Goal: Entertainment & Leisure: Consume media (video, audio)

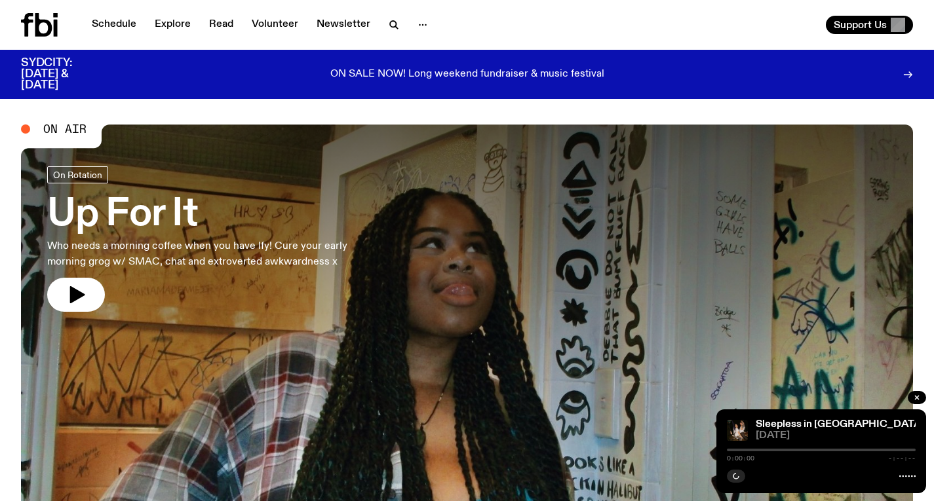
click at [408, 219] on div at bounding box center [467, 292] width 892 height 334
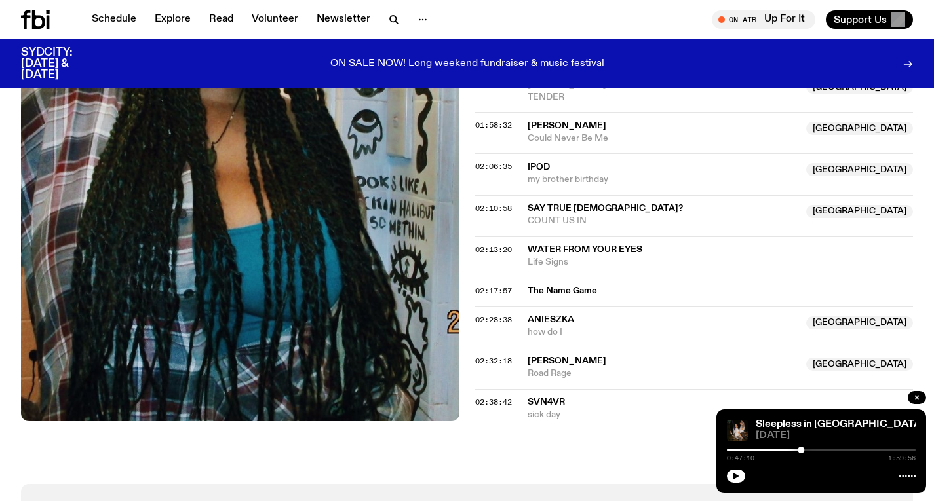
scroll to position [1153, 0]
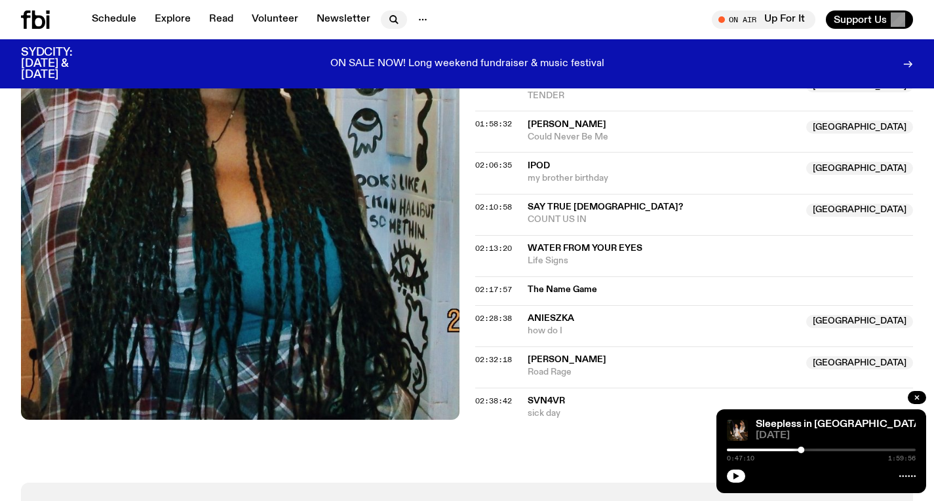
click at [391, 16] on icon "button" at bounding box center [393, 19] width 6 height 6
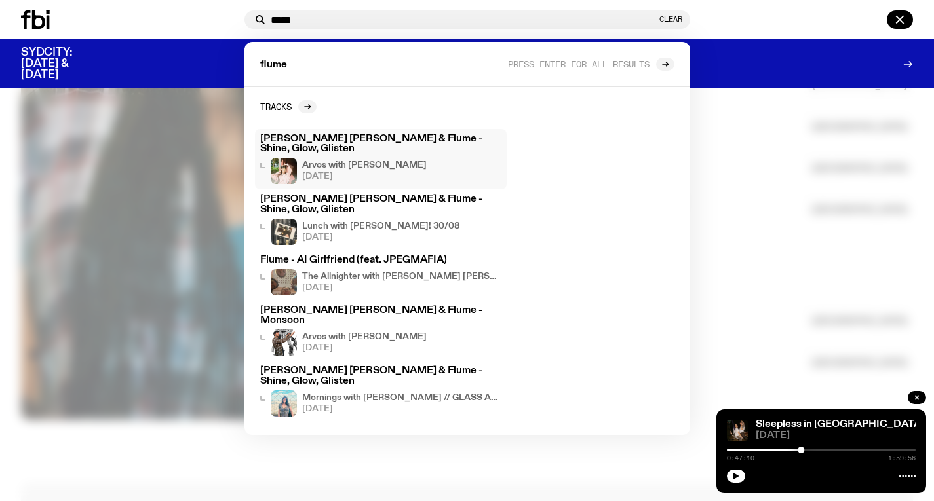
type input "*****"
click at [399, 161] on div "Arvos with Maleeka Gazula 03.09.25" at bounding box center [364, 171] width 125 height 26
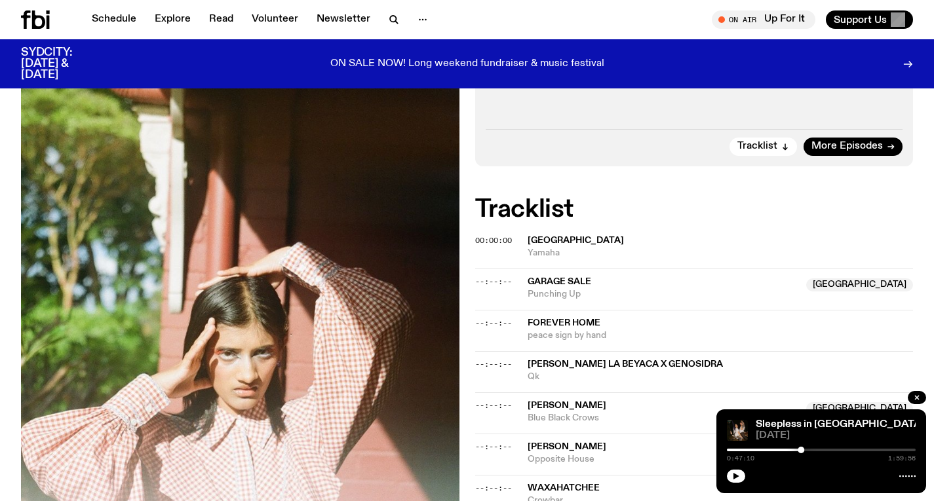
scroll to position [225, 0]
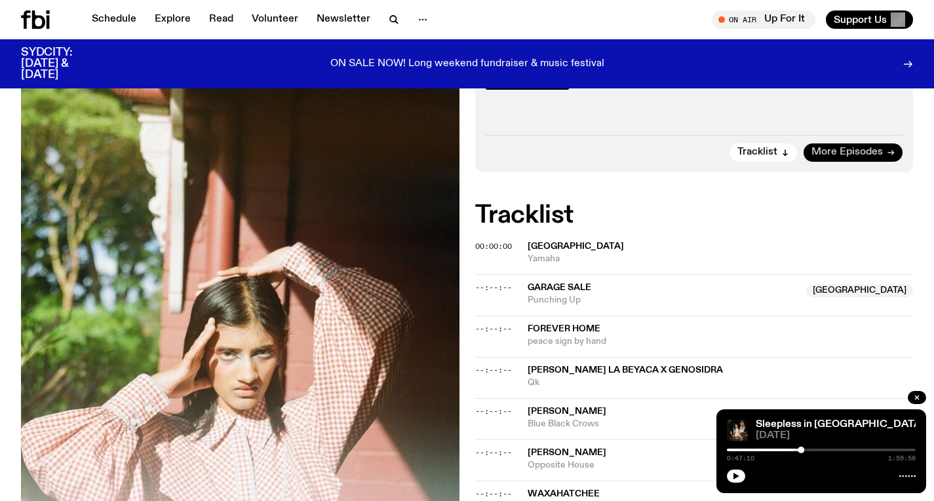
click at [861, 152] on span "More Episodes" at bounding box center [846, 152] width 71 height 10
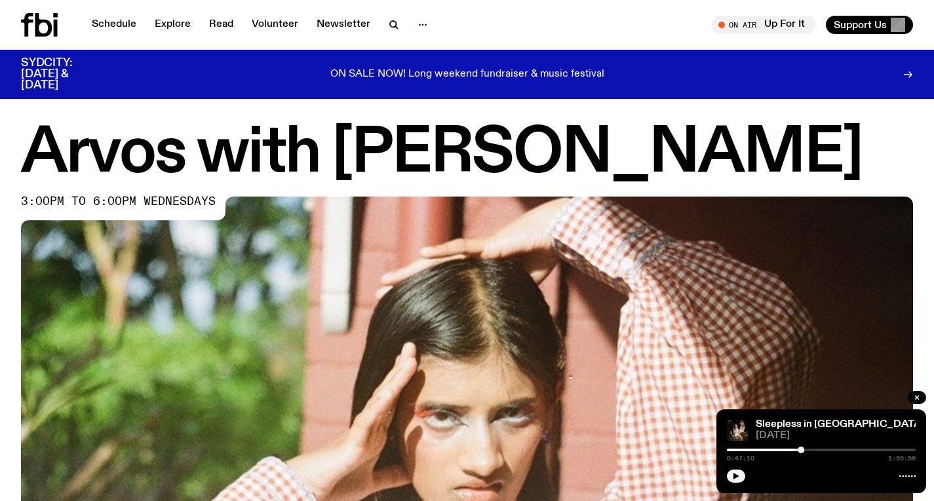
click at [94, 35] on div "Schedule Explore Read Volunteer Newsletter" at bounding box center [241, 25] width 441 height 24
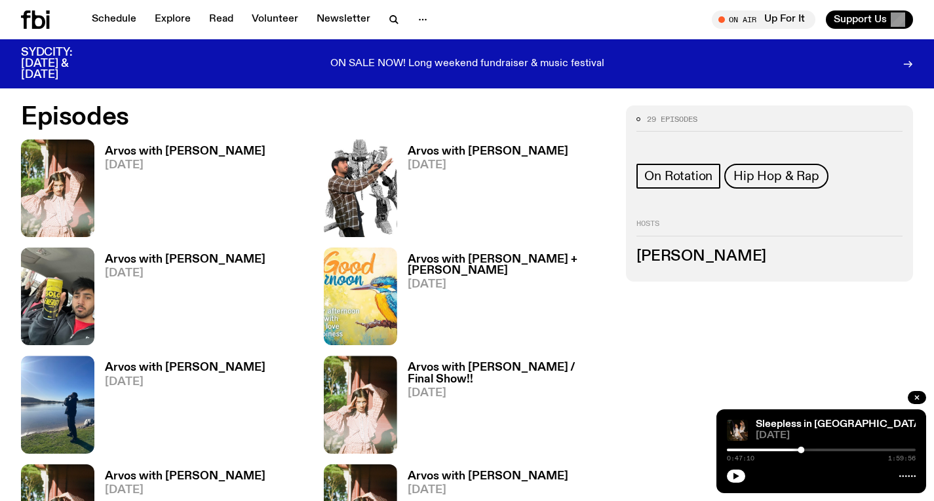
scroll to position [601, 0]
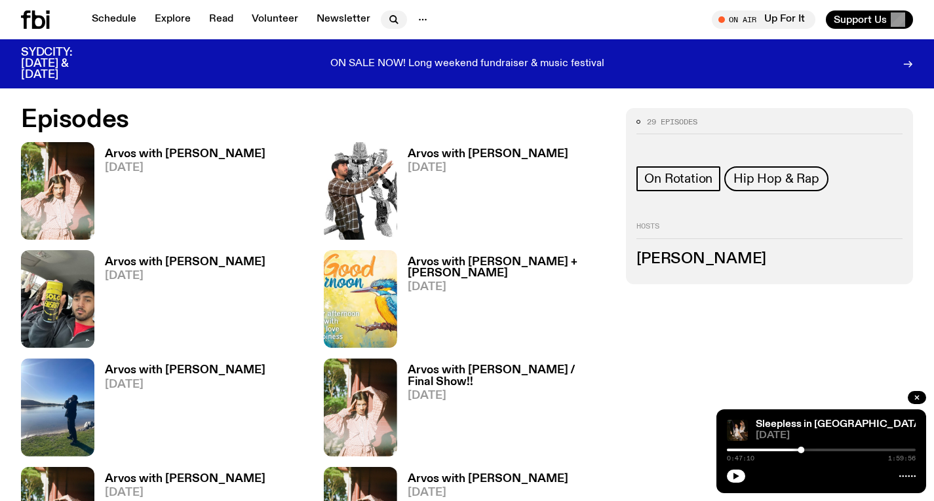
click at [391, 21] on icon "button" at bounding box center [393, 19] width 6 height 6
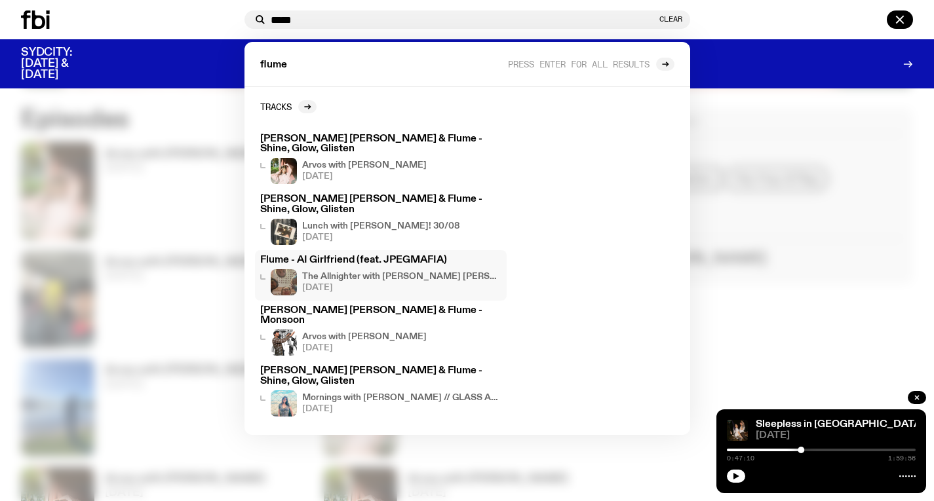
type input "*****"
click at [433, 273] on h4 "The Allnighter with Andreas Juarez Mendoza, Christina Jane McKay, Joe Maidment …" at bounding box center [401, 277] width 199 height 9
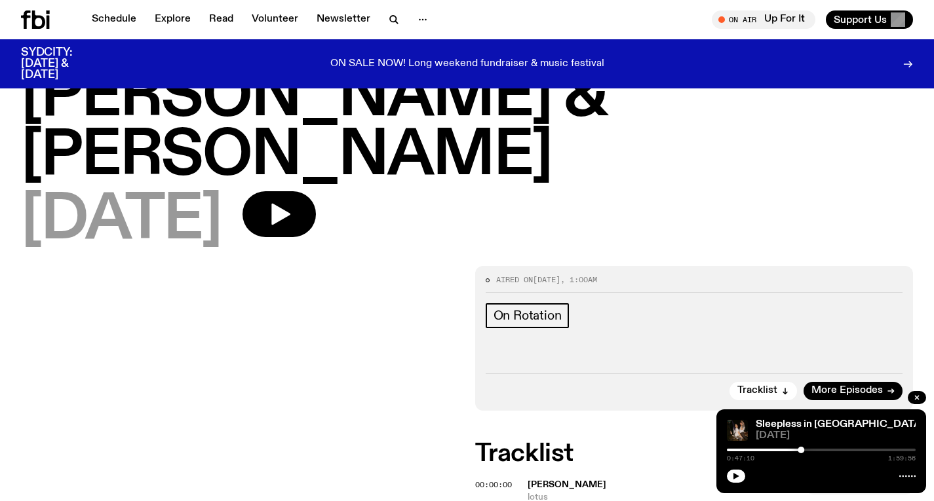
scroll to position [266, 0]
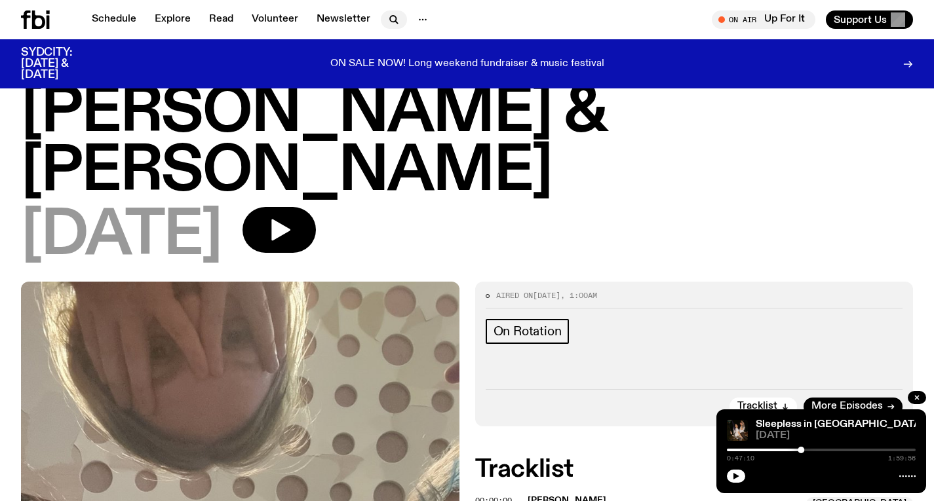
click at [395, 22] on icon "button" at bounding box center [396, 22] width 3 height 3
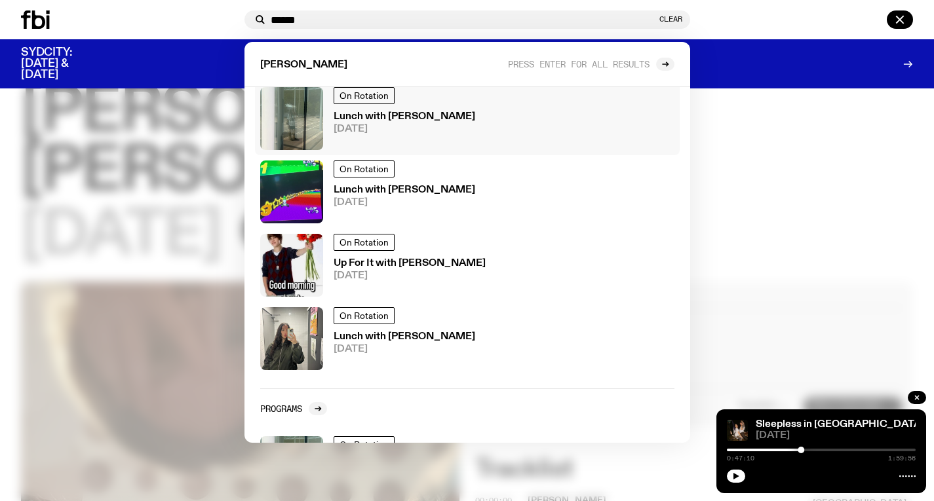
scroll to position [504, 0]
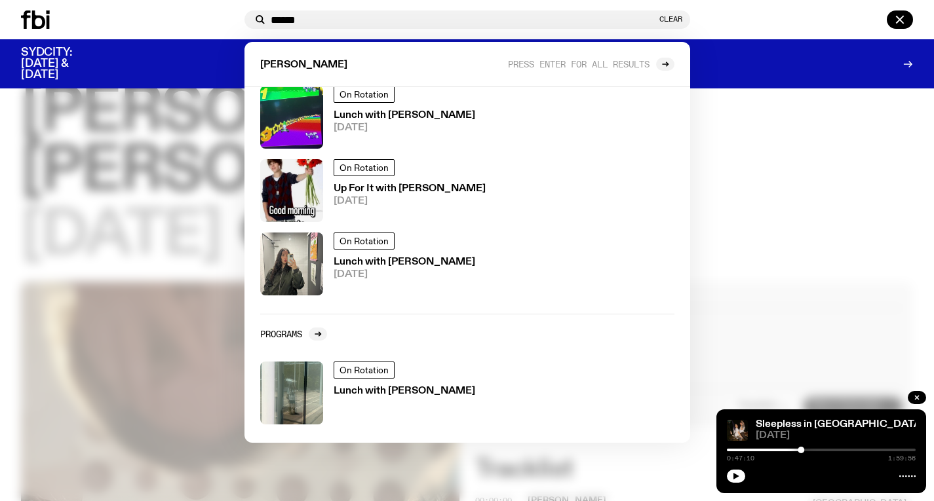
type input "******"
click at [744, 162] on div at bounding box center [467, 250] width 934 height 501
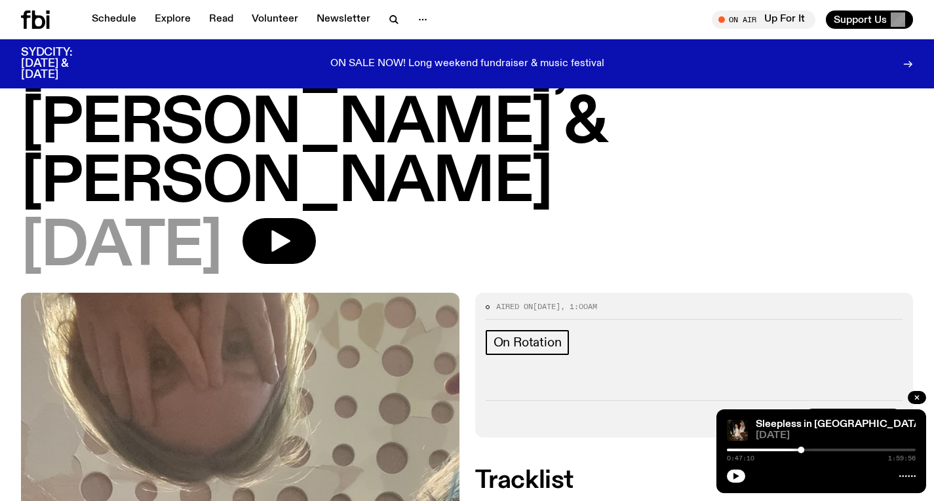
scroll to position [0, 0]
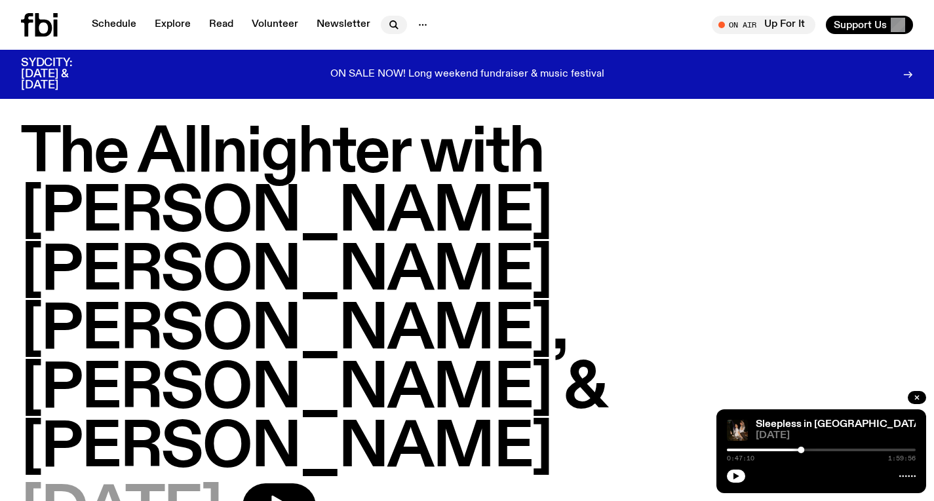
click at [390, 24] on icon "button" at bounding box center [394, 25] width 16 height 16
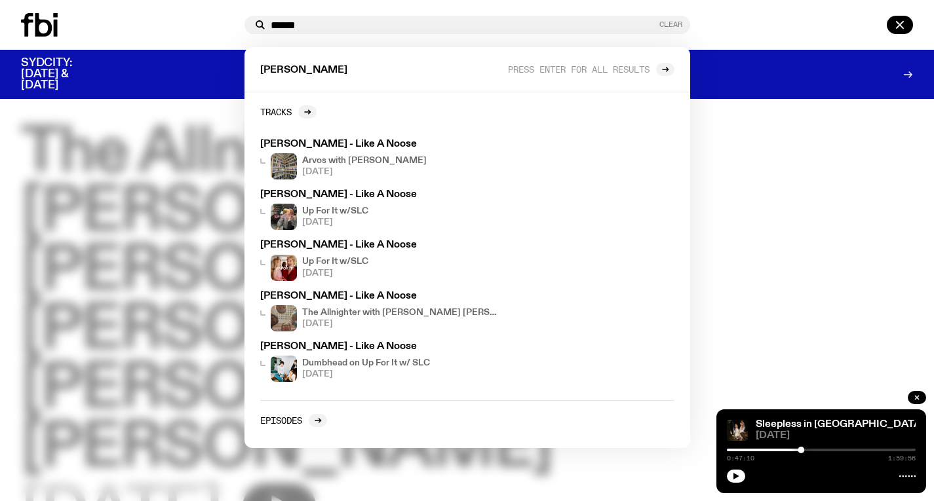
click at [670, 21] on button "Clear" at bounding box center [670, 24] width 23 height 7
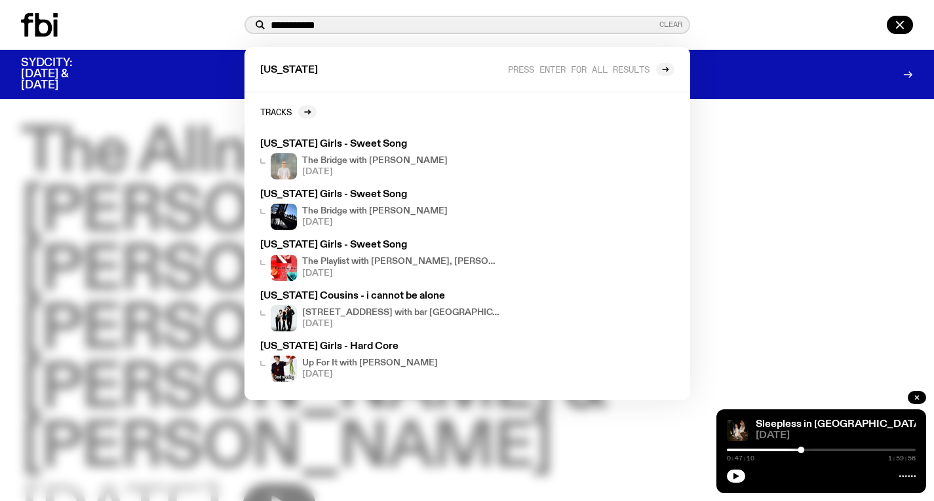
type input "**********"
click at [671, 19] on div "**********" at bounding box center [467, 25] width 446 height 18
click at [669, 24] on button "Clear" at bounding box center [670, 24] width 23 height 7
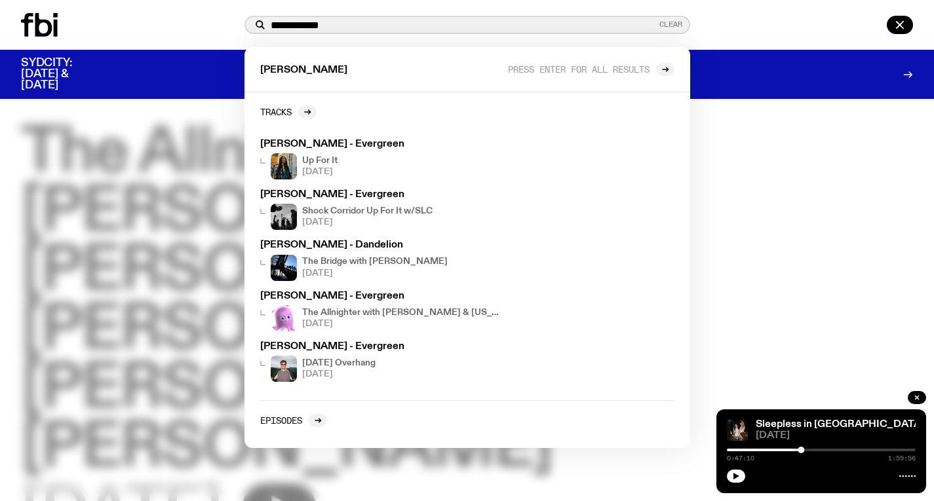
type input "**********"
click at [681, 22] on div "Clear" at bounding box center [670, 24] width 23 height 7
click at [668, 22] on button "Clear" at bounding box center [670, 24] width 23 height 7
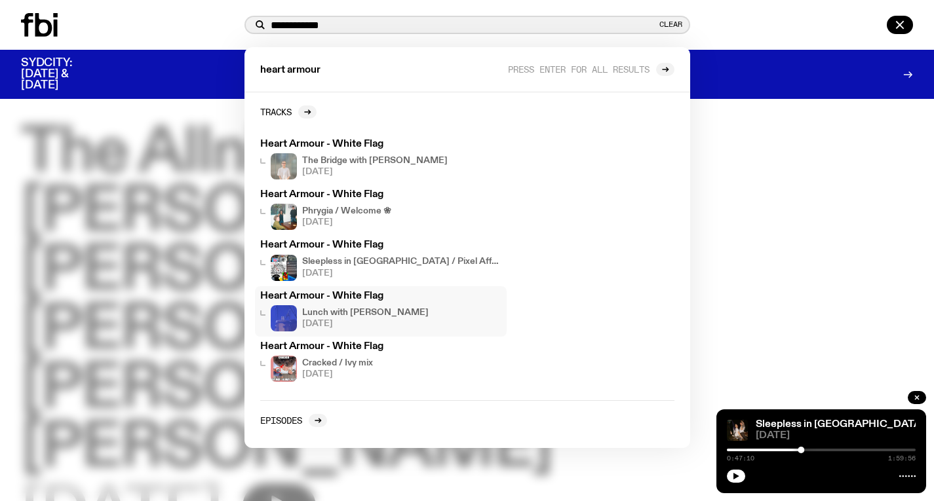
type input "**********"
click at [346, 312] on h4 "Lunch with [PERSON_NAME]" at bounding box center [365, 313] width 126 height 9
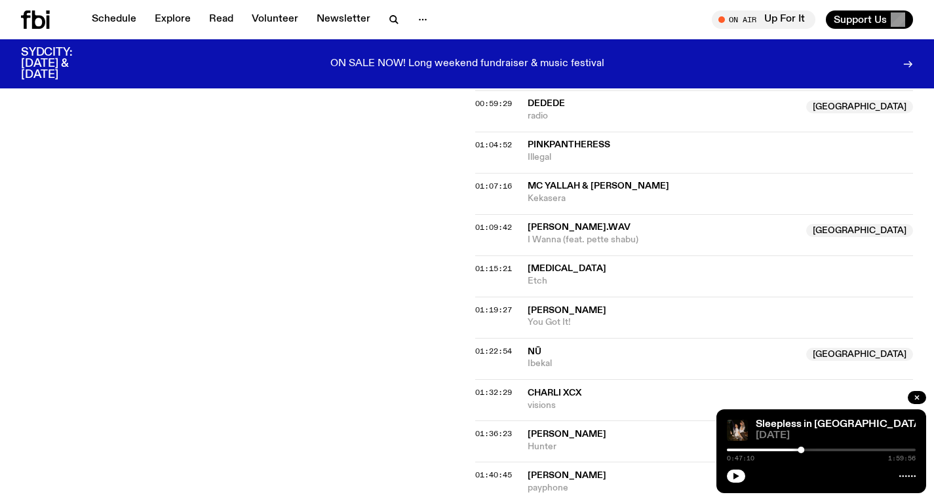
scroll to position [1015, 0]
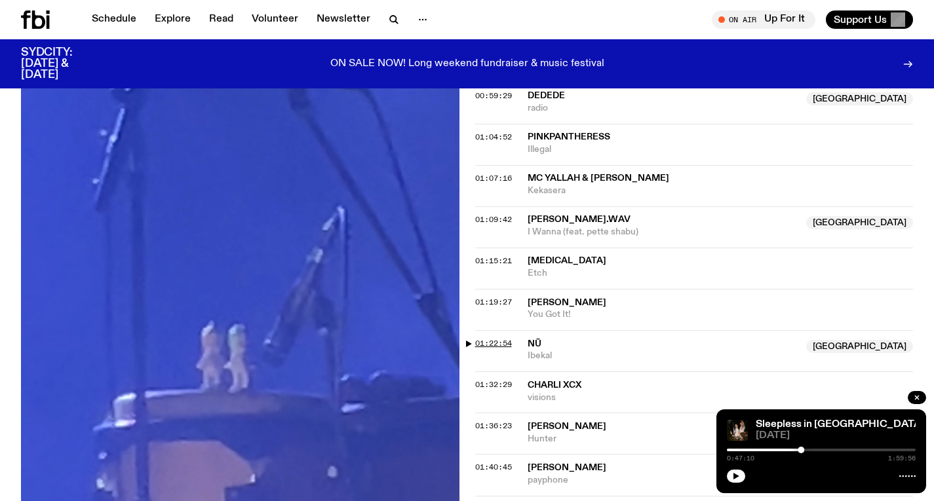
click at [501, 344] on span "01:22:54" at bounding box center [493, 343] width 37 height 10
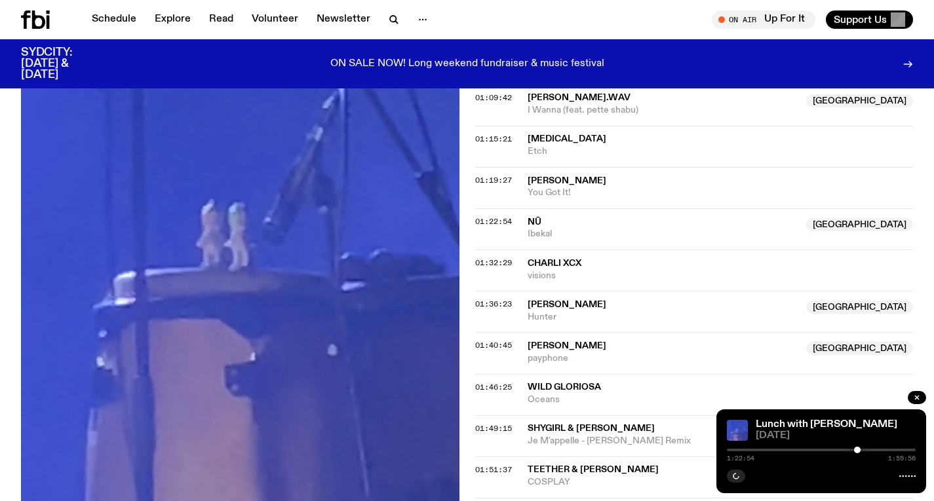
scroll to position [1141, 0]
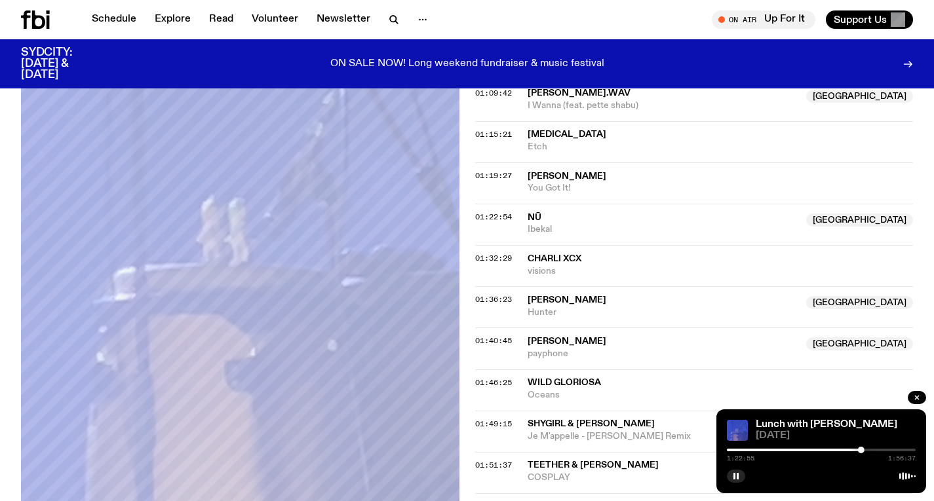
click at [865, 449] on div at bounding box center [821, 450] width 189 height 3
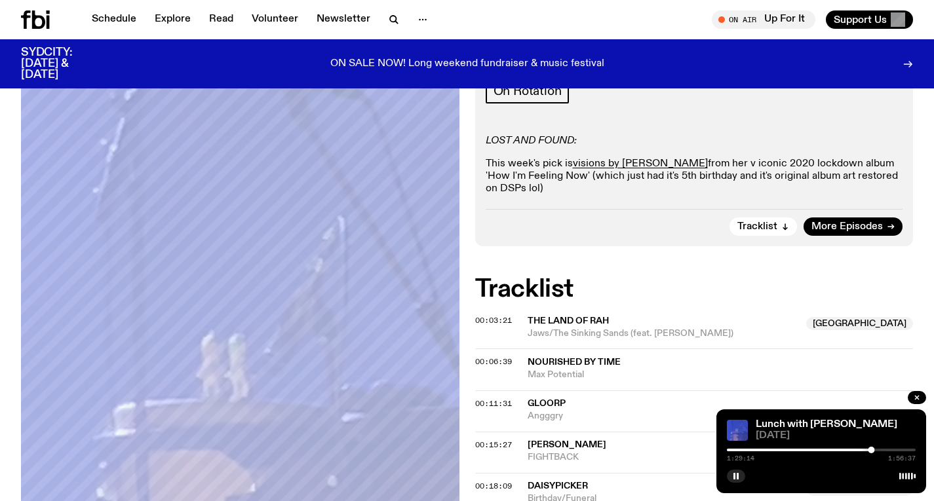
scroll to position [160, 0]
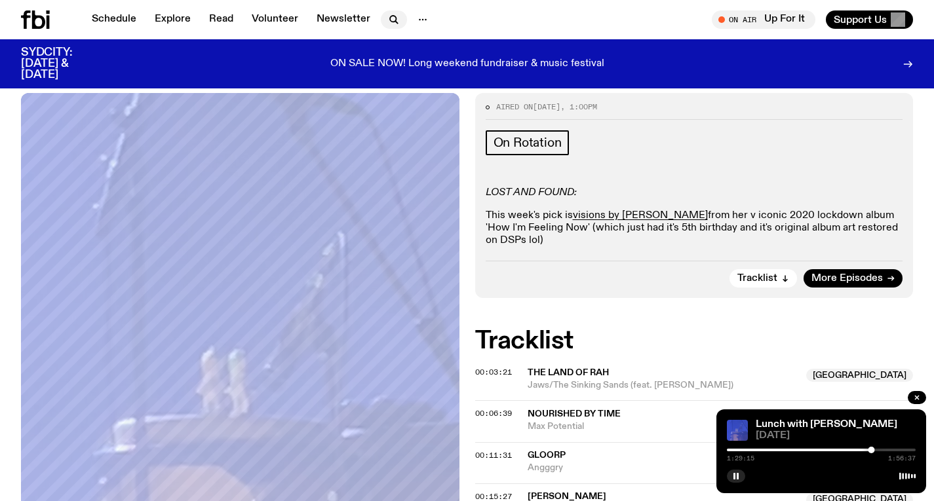
click at [390, 16] on icon "button" at bounding box center [393, 19] width 6 height 6
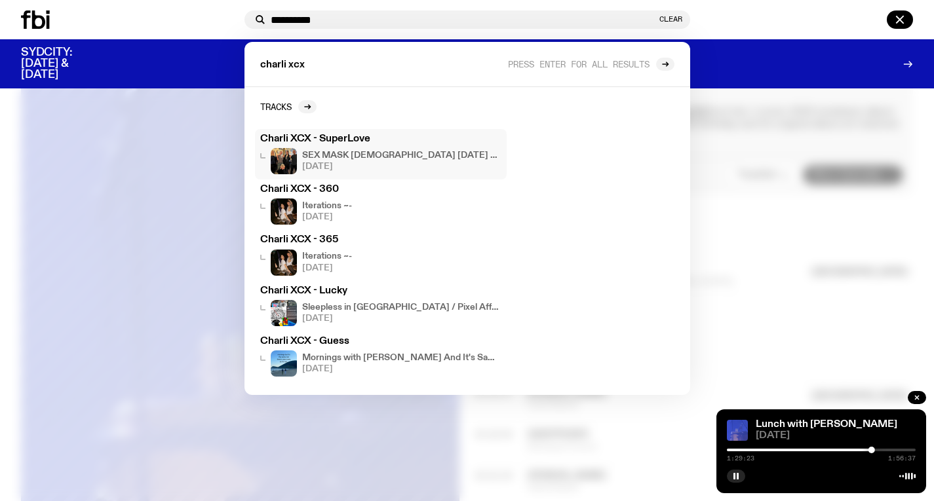
scroll to position [271, 0]
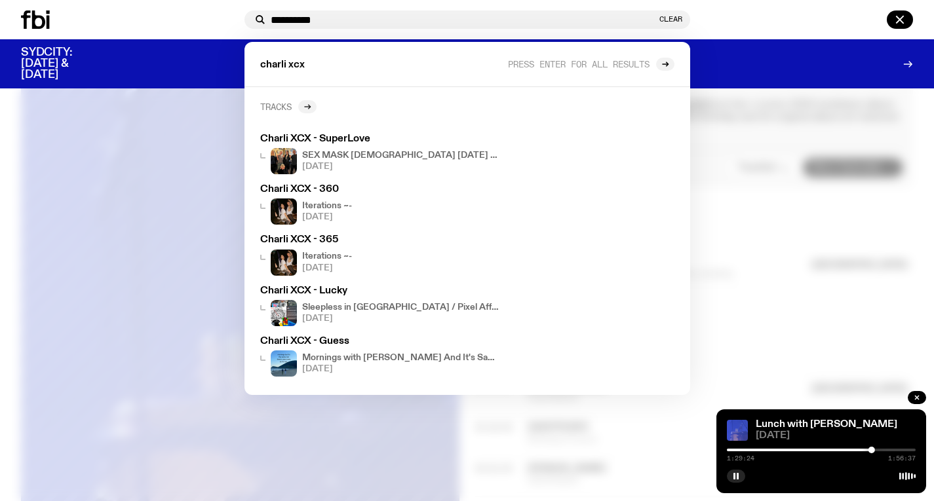
type input "**********"
click at [310, 109] on icon at bounding box center [307, 107] width 8 height 8
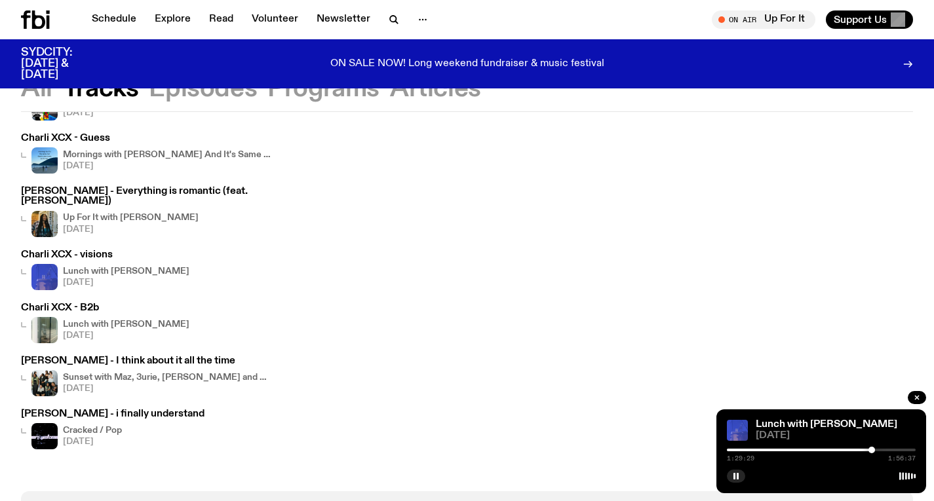
scroll to position [275, 0]
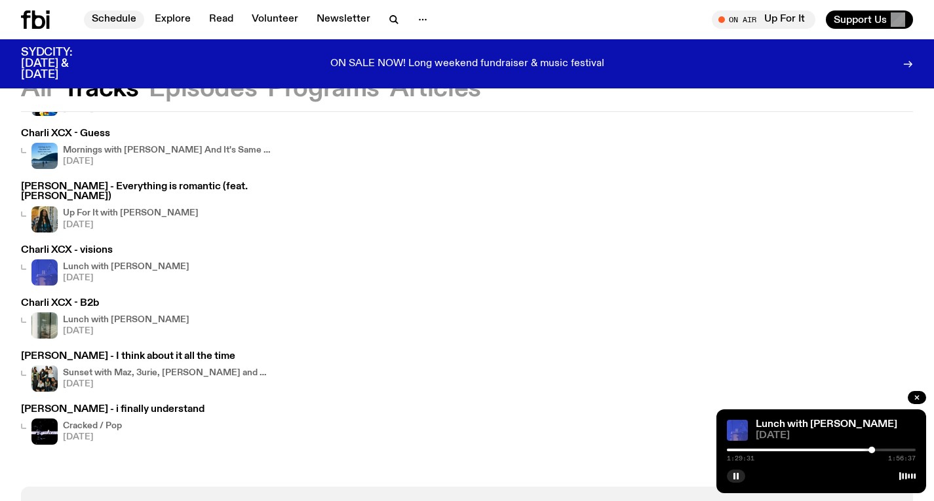
click at [117, 22] on link "Schedule" at bounding box center [114, 19] width 60 height 18
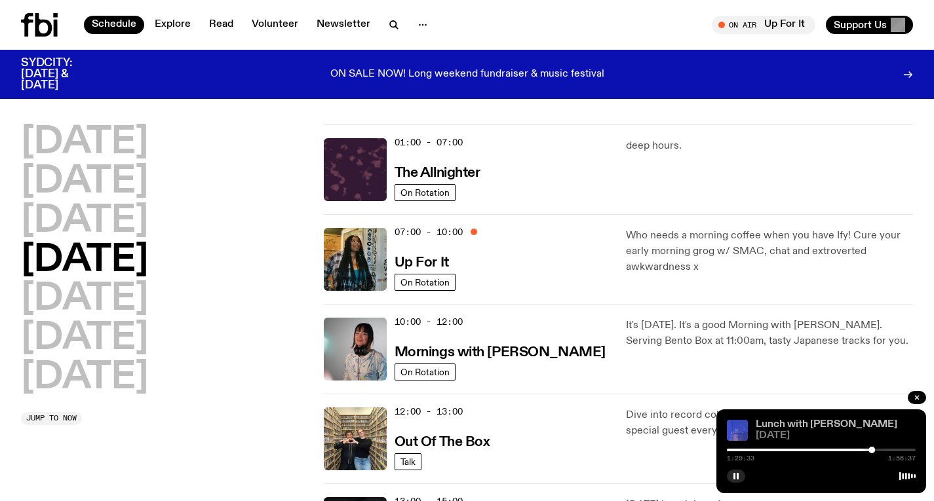
click at [787, 427] on link "Lunch with [PERSON_NAME]" at bounding box center [827, 424] width 142 height 10
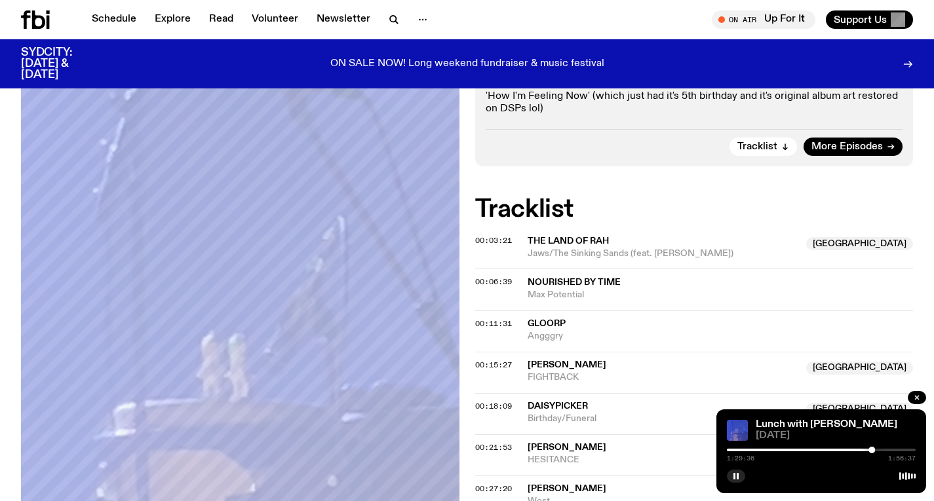
scroll to position [289, 0]
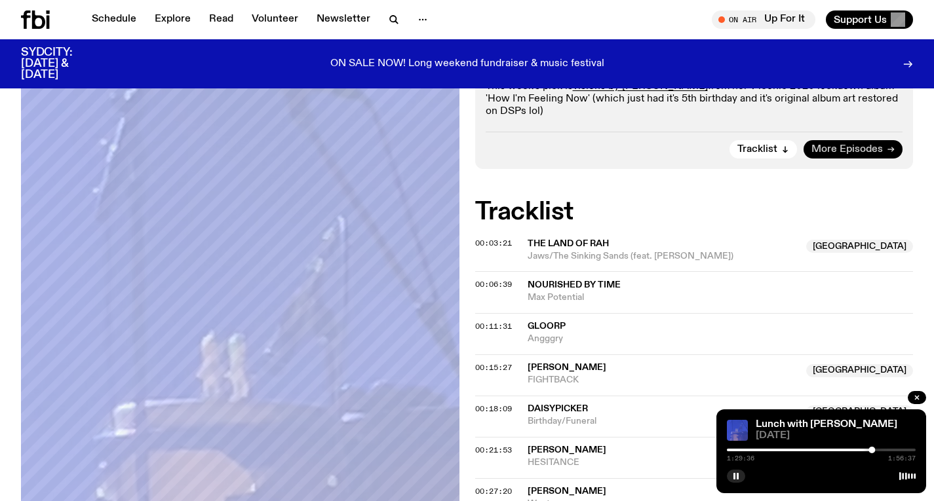
click at [824, 142] on link "More Episodes" at bounding box center [852, 149] width 99 height 18
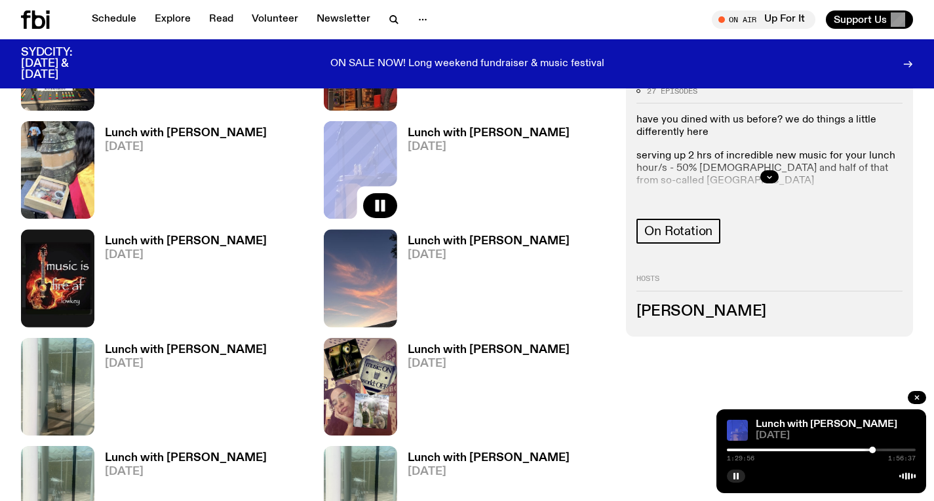
scroll to position [1379, 0]
click at [221, 128] on h3 "Lunch with [PERSON_NAME]" at bounding box center [186, 133] width 162 height 11
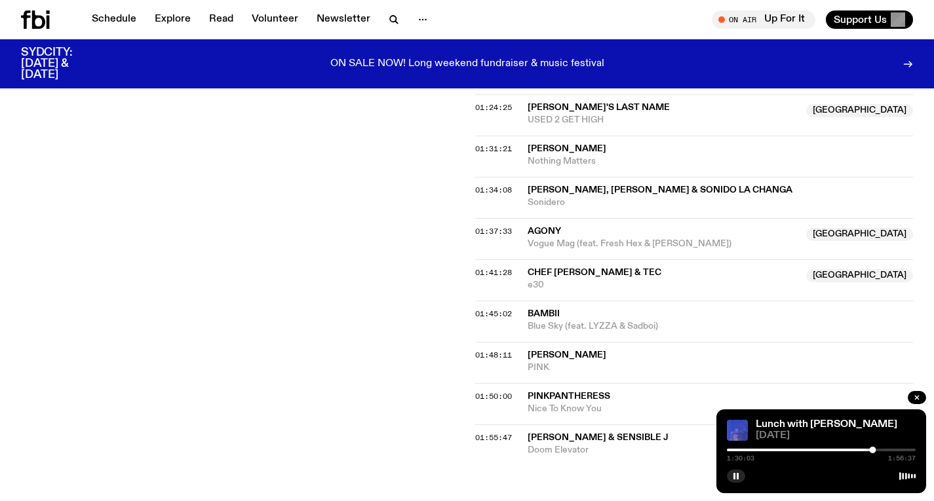
scroll to position [1287, 0]
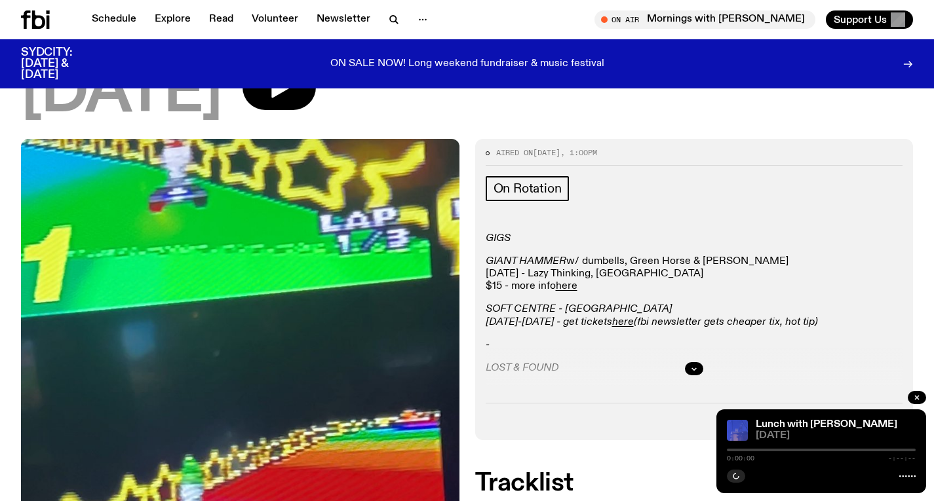
scroll to position [157, 0]
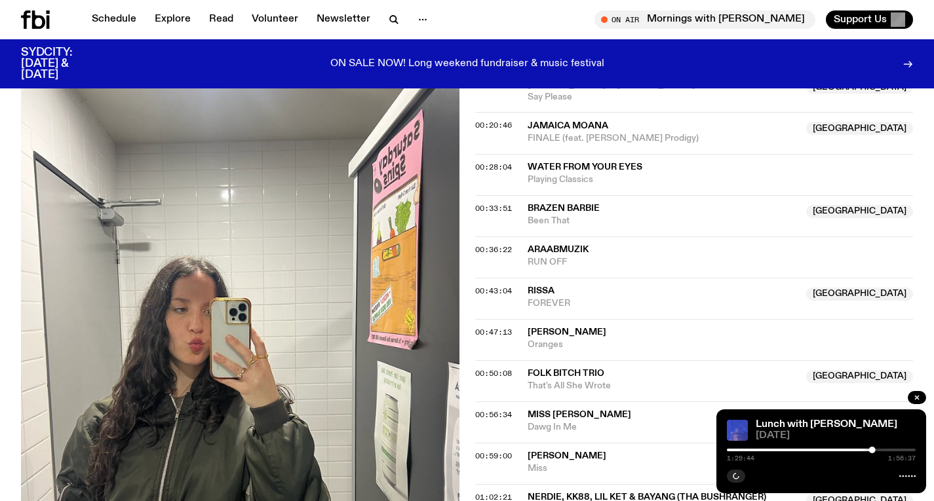
scroll to position [690, 0]
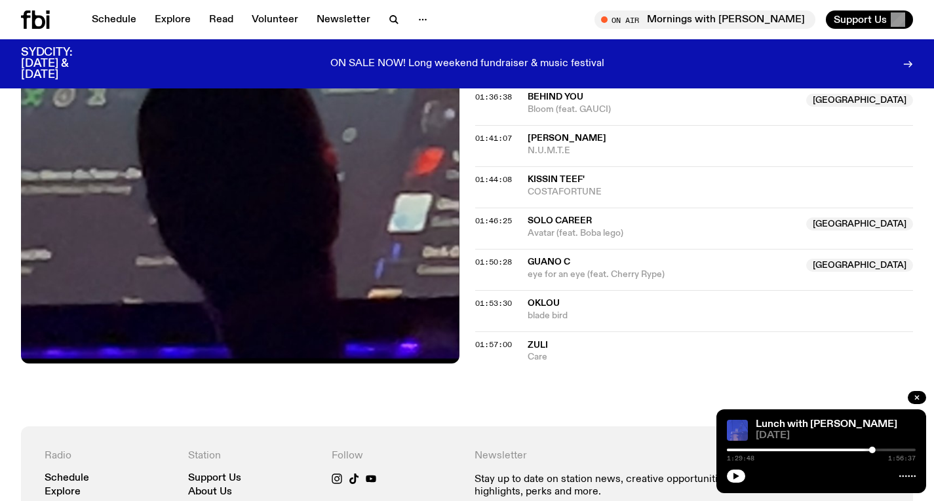
scroll to position [1396, 0]
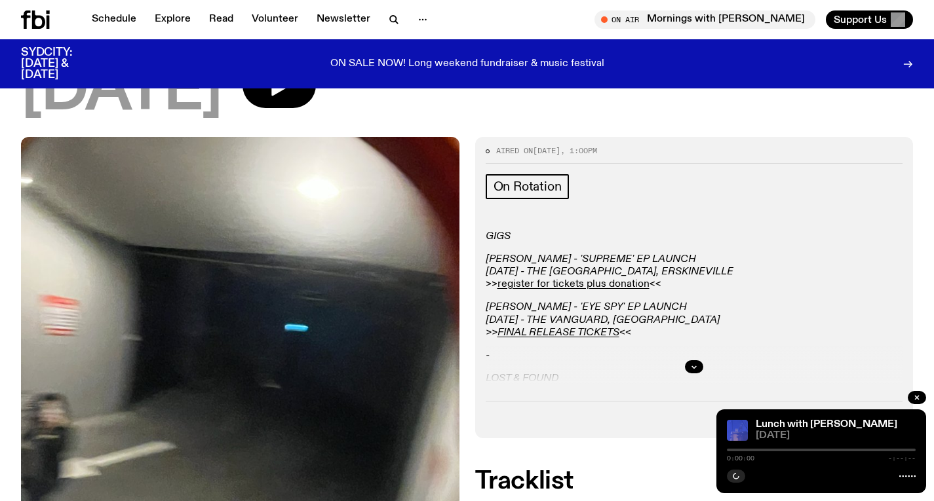
scroll to position [118, 0]
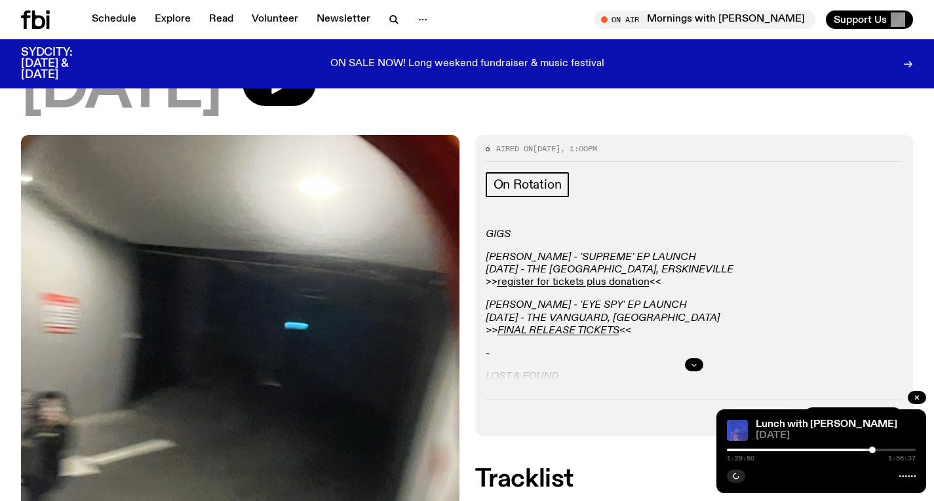
click at [696, 362] on icon "button" at bounding box center [694, 365] width 8 height 8
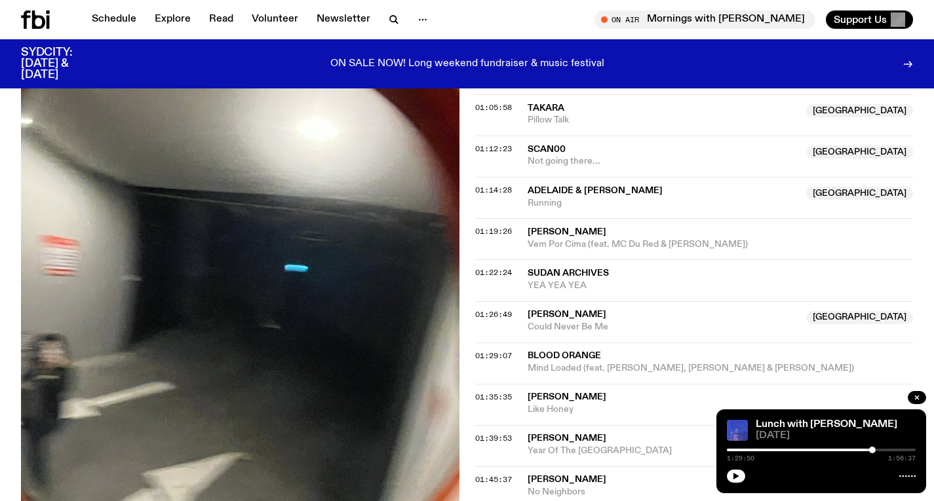
scroll to position [1178, 0]
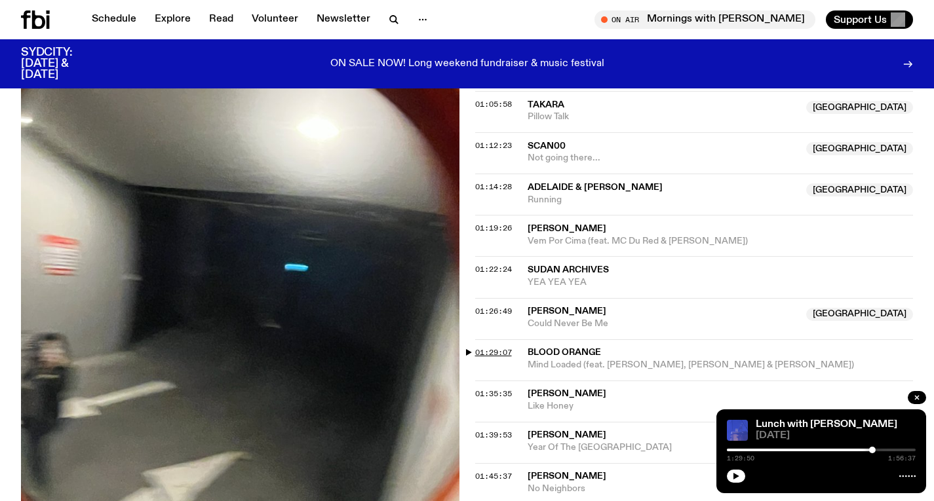
click at [502, 355] on span "01:29:07" at bounding box center [493, 352] width 37 height 10
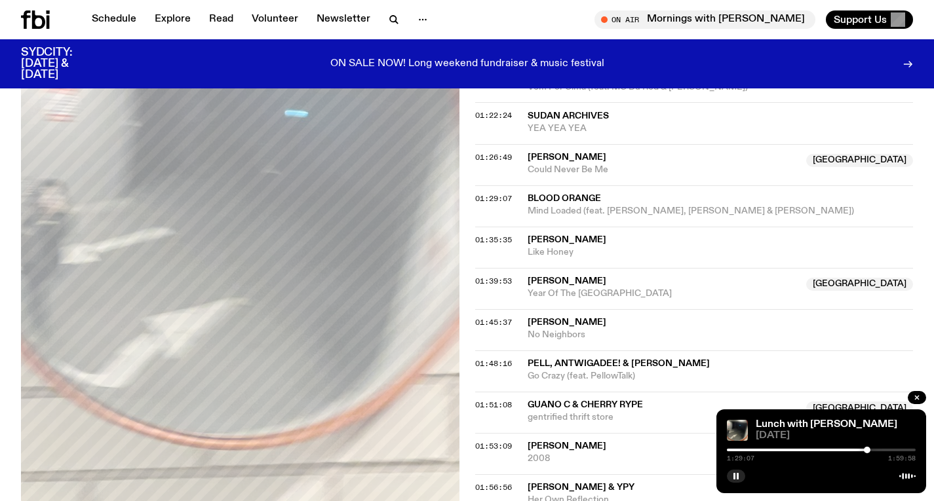
scroll to position [1370, 0]
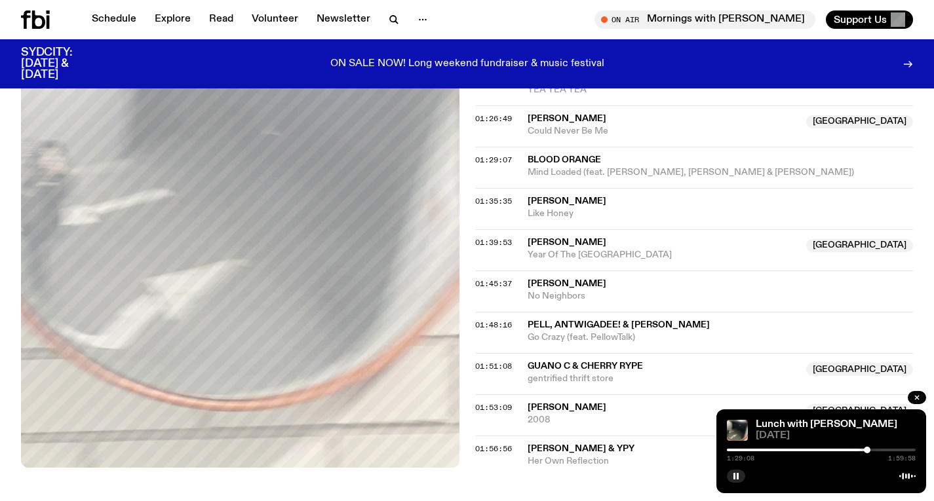
click at [879, 450] on div at bounding box center [821, 450] width 189 height 3
click at [876, 450] on div at bounding box center [879, 450] width 7 height 7
click at [873, 448] on div at bounding box center [875, 450] width 7 height 7
click at [868, 450] on div at bounding box center [779, 450] width 189 height 3
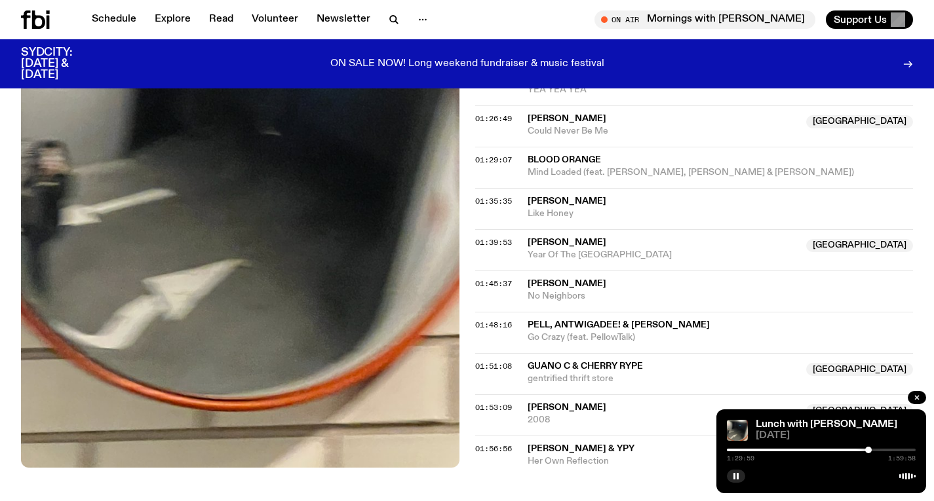
click at [872, 449] on div at bounding box center [821, 450] width 189 height 3
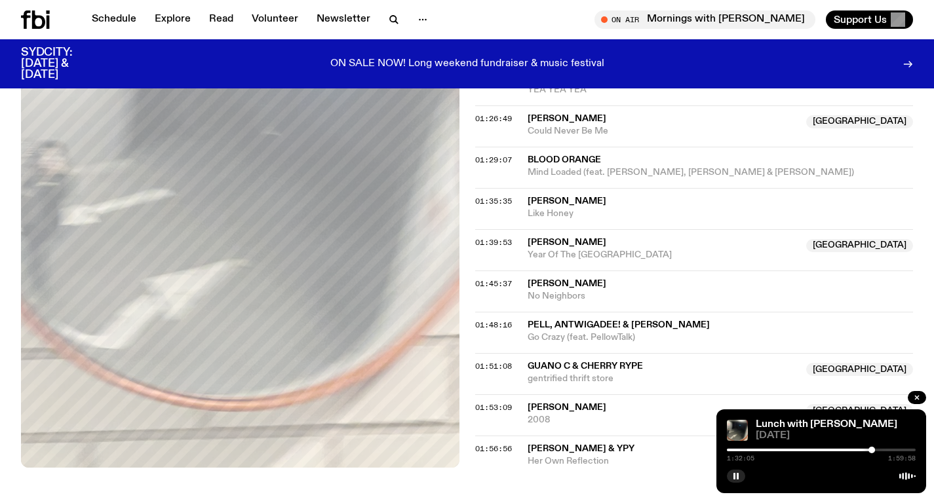
click at [873, 448] on div at bounding box center [871, 450] width 7 height 7
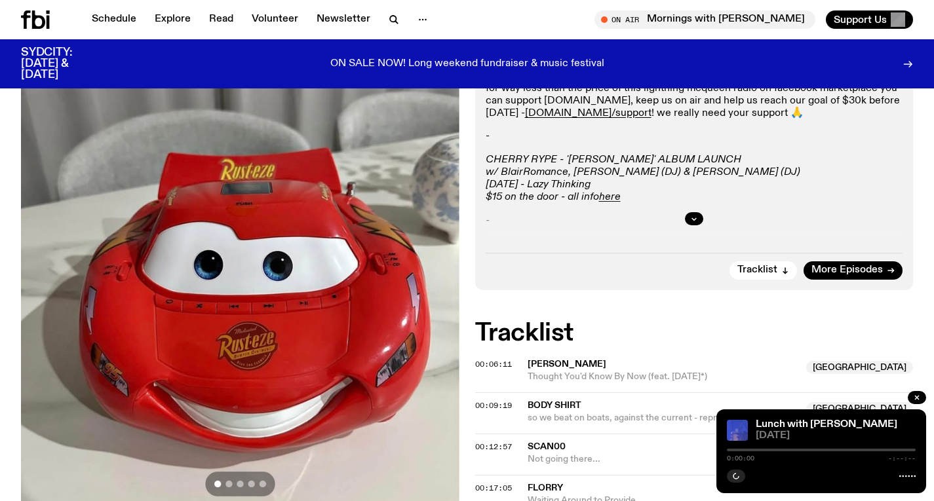
scroll to position [317, 0]
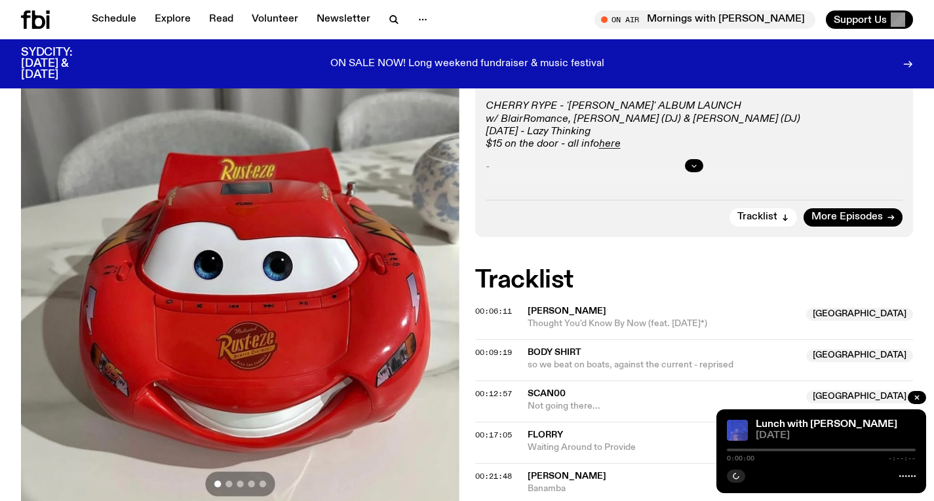
click at [687, 165] on button "button" at bounding box center [694, 165] width 18 height 13
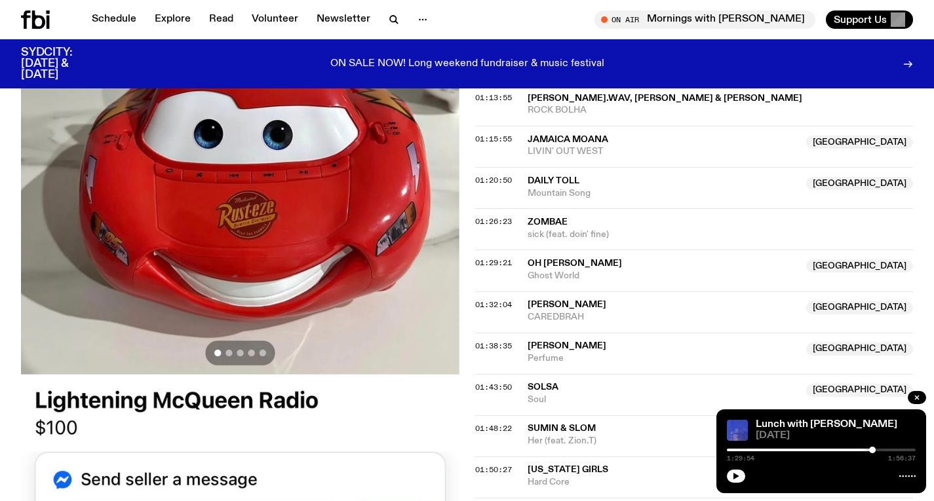
scroll to position [1211, 0]
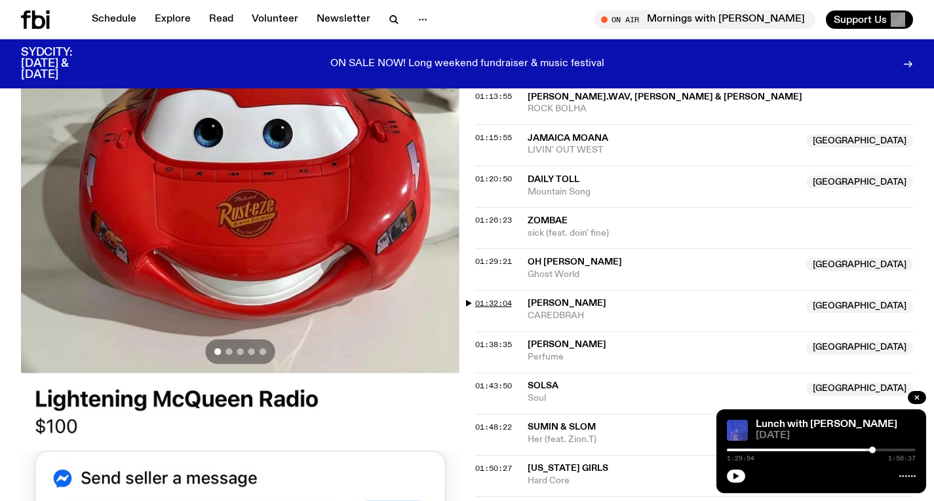
click at [498, 307] on span "01:32:04" at bounding box center [493, 303] width 37 height 10
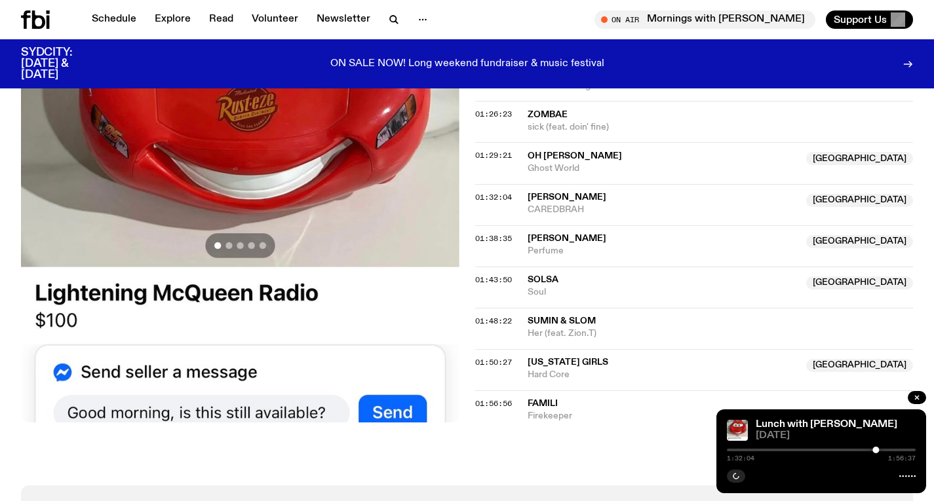
scroll to position [1320, 0]
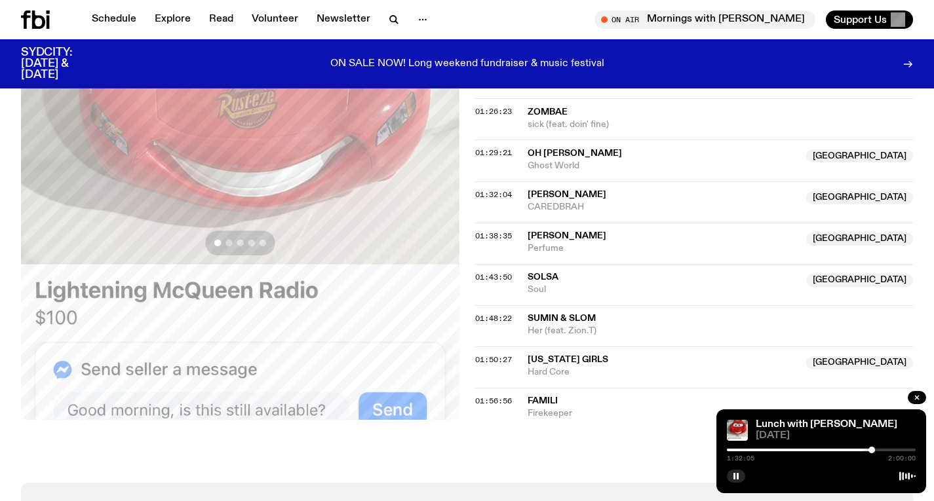
click at [879, 449] on div at bounding box center [821, 450] width 189 height 3
click at [875, 449] on div at bounding box center [878, 450] width 7 height 7
click at [878, 448] on div "1:34:35 2:00:00" at bounding box center [821, 454] width 189 height 16
click at [877, 448] on div at bounding box center [875, 450] width 7 height 7
